Goal: Information Seeking & Learning: Find specific fact

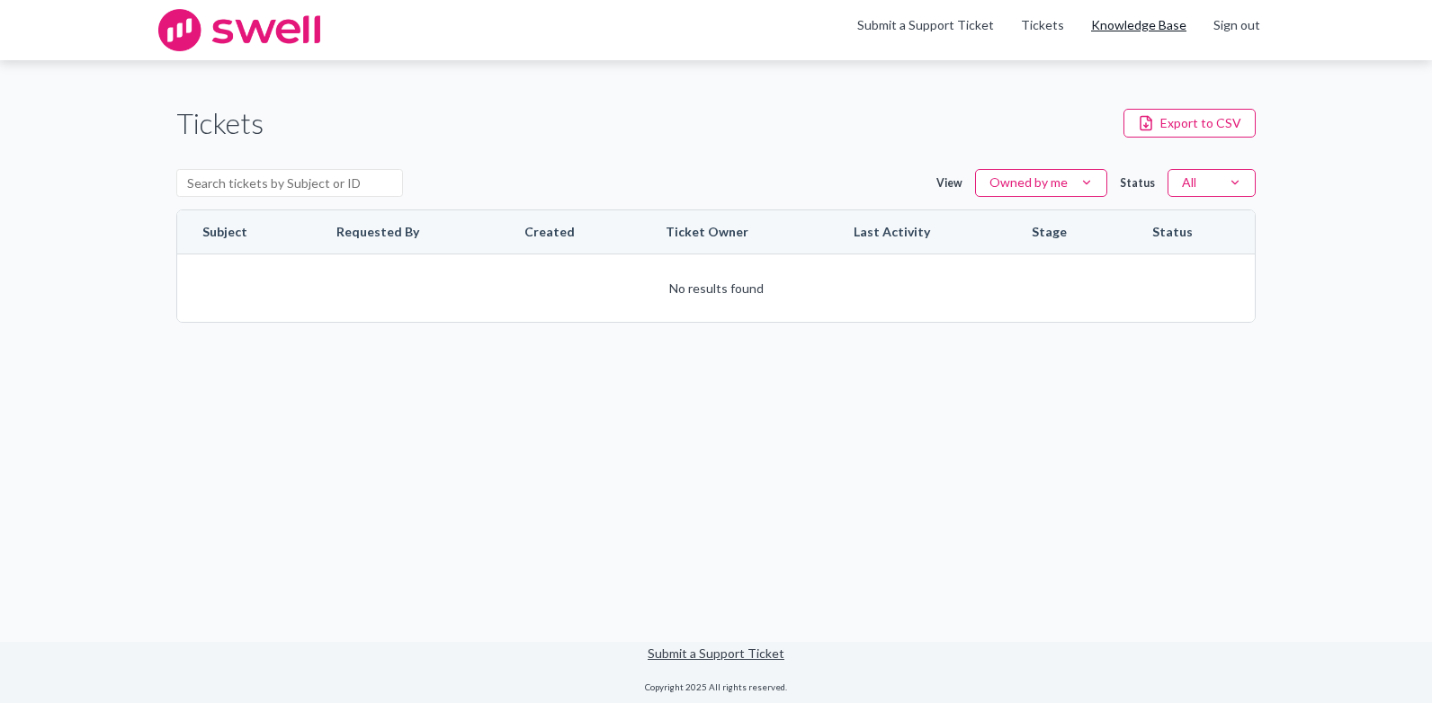
click at [1146, 25] on link "Knowledge Base" at bounding box center [1138, 25] width 95 height 18
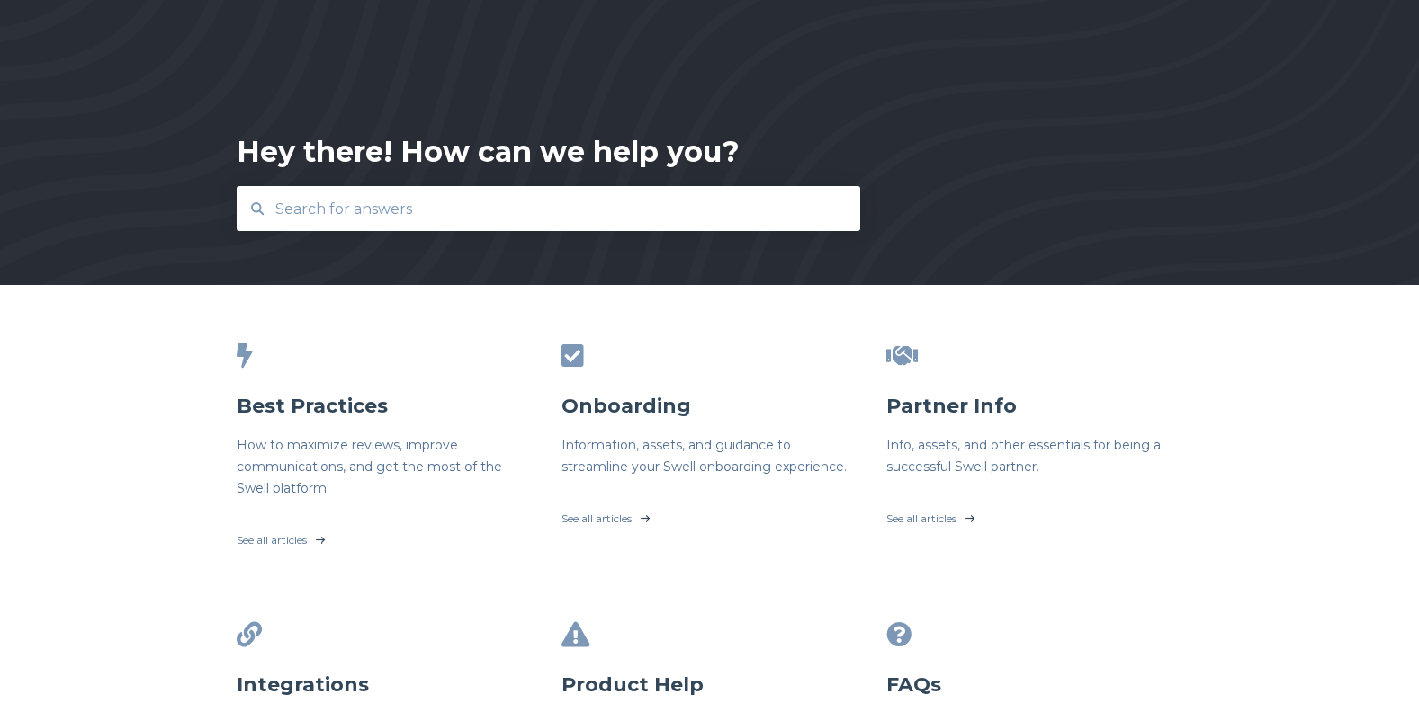
scroll to position [90, 0]
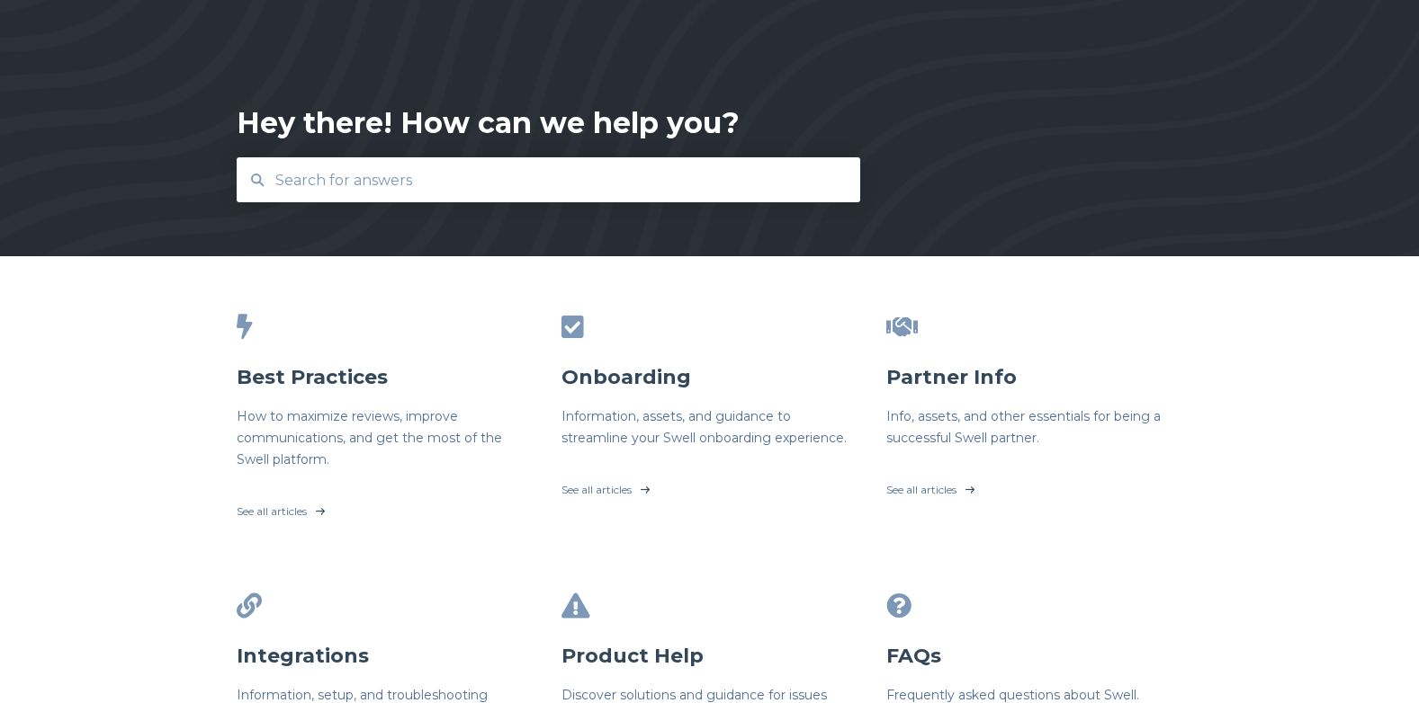
click at [559, 183] on input "text" at bounding box center [548, 180] width 569 height 39
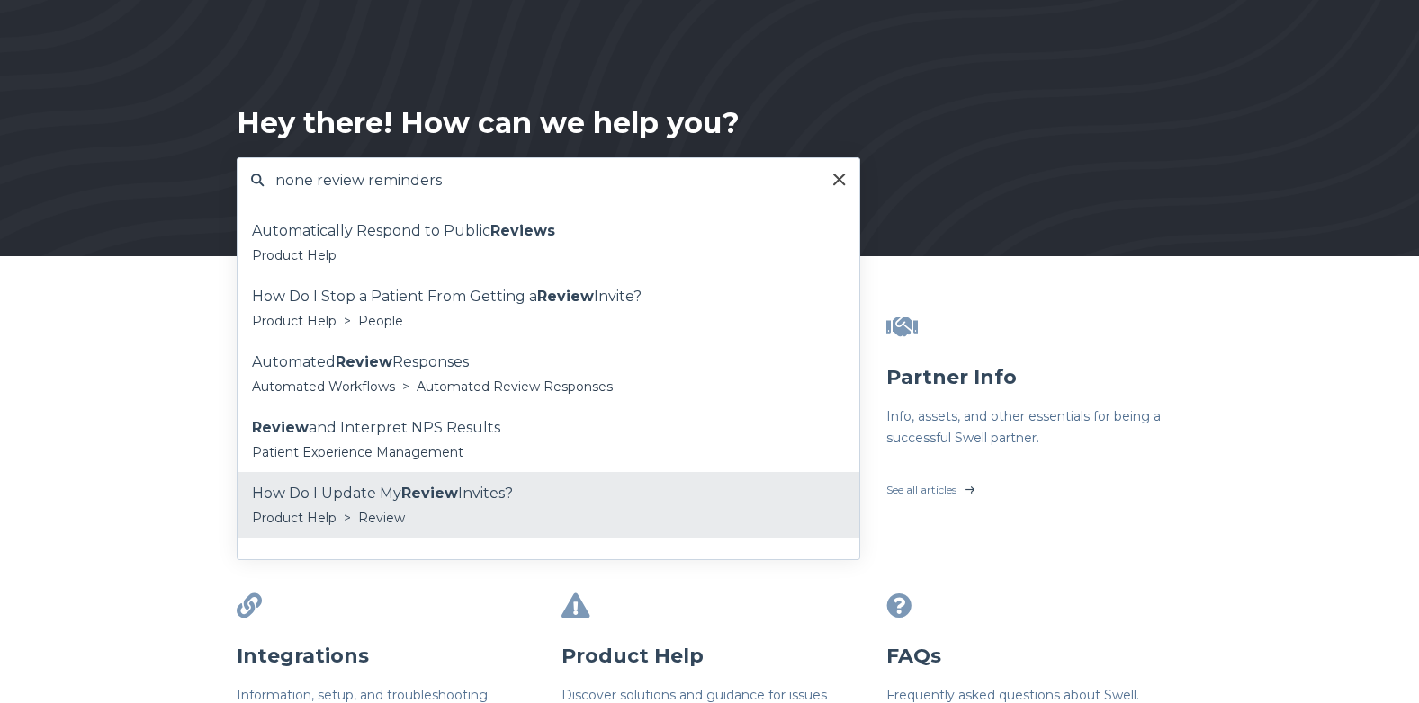
type input "none review reminders"
click at [395, 502] on div "How Do I Update My Review Invites?" at bounding box center [548, 493] width 593 height 27
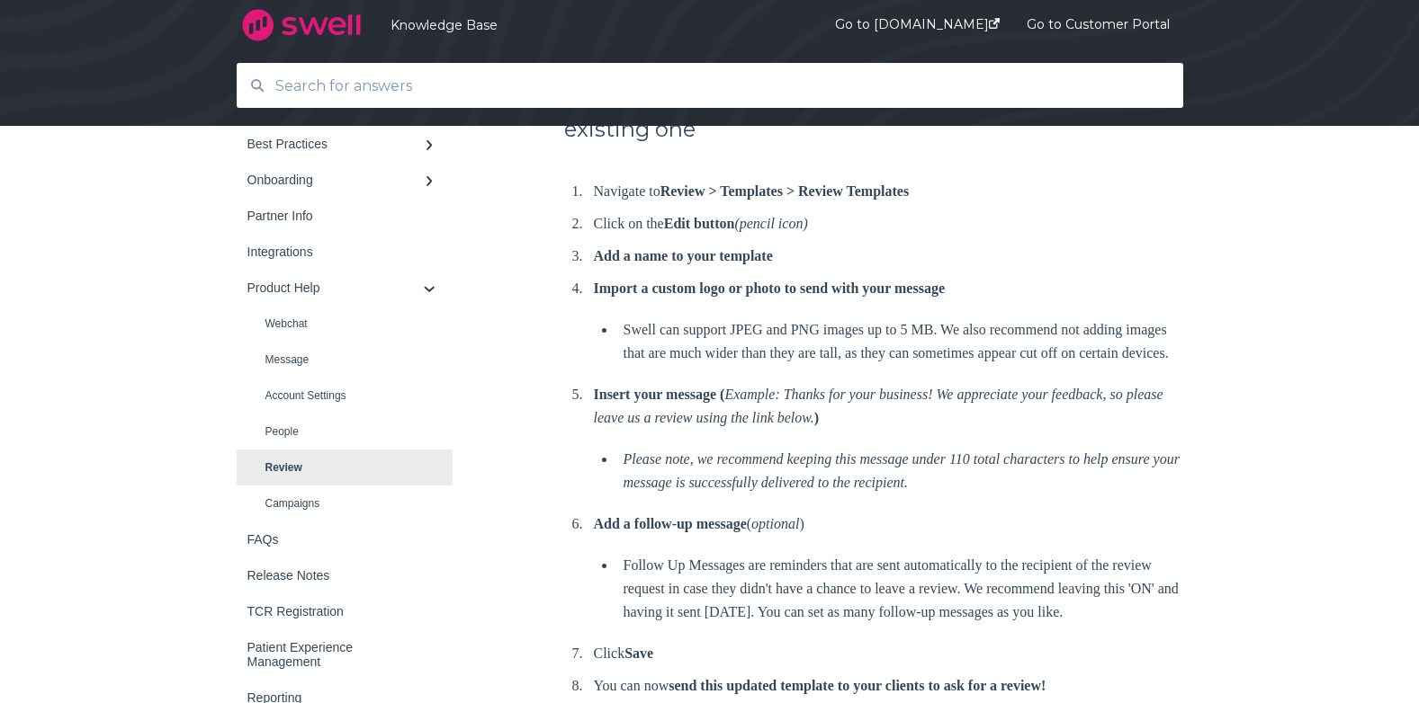
scroll to position [270, 0]
